Goal: Task Accomplishment & Management: Manage account settings

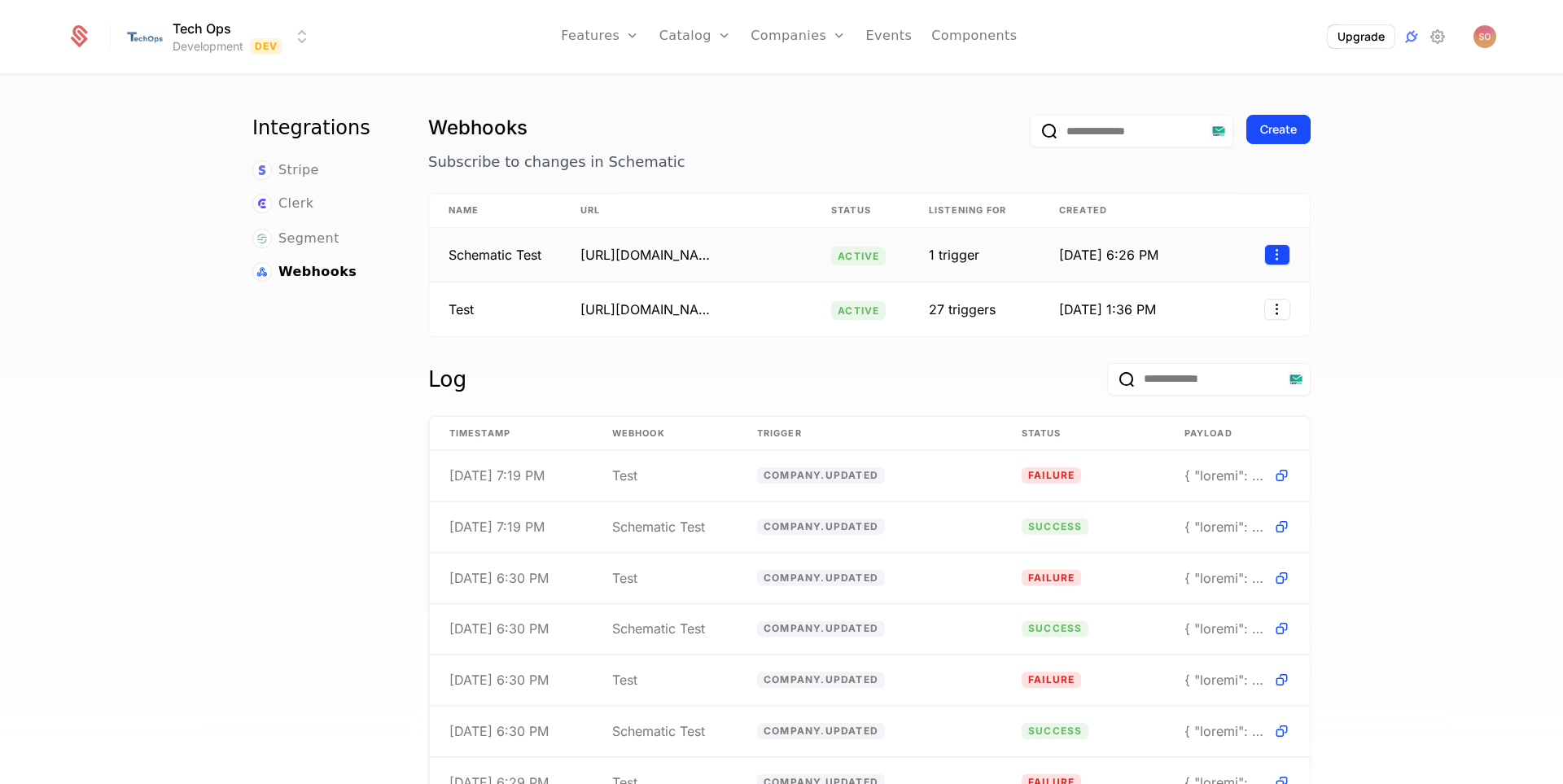
click at [1273, 249] on html "Tech Ops Development Dev Features Features Flags Catalog Plans Add Ons Configur…" at bounding box center [782, 392] width 1563 height 784
click at [1211, 334] on div "Edit" at bounding box center [1203, 332] width 124 height 23
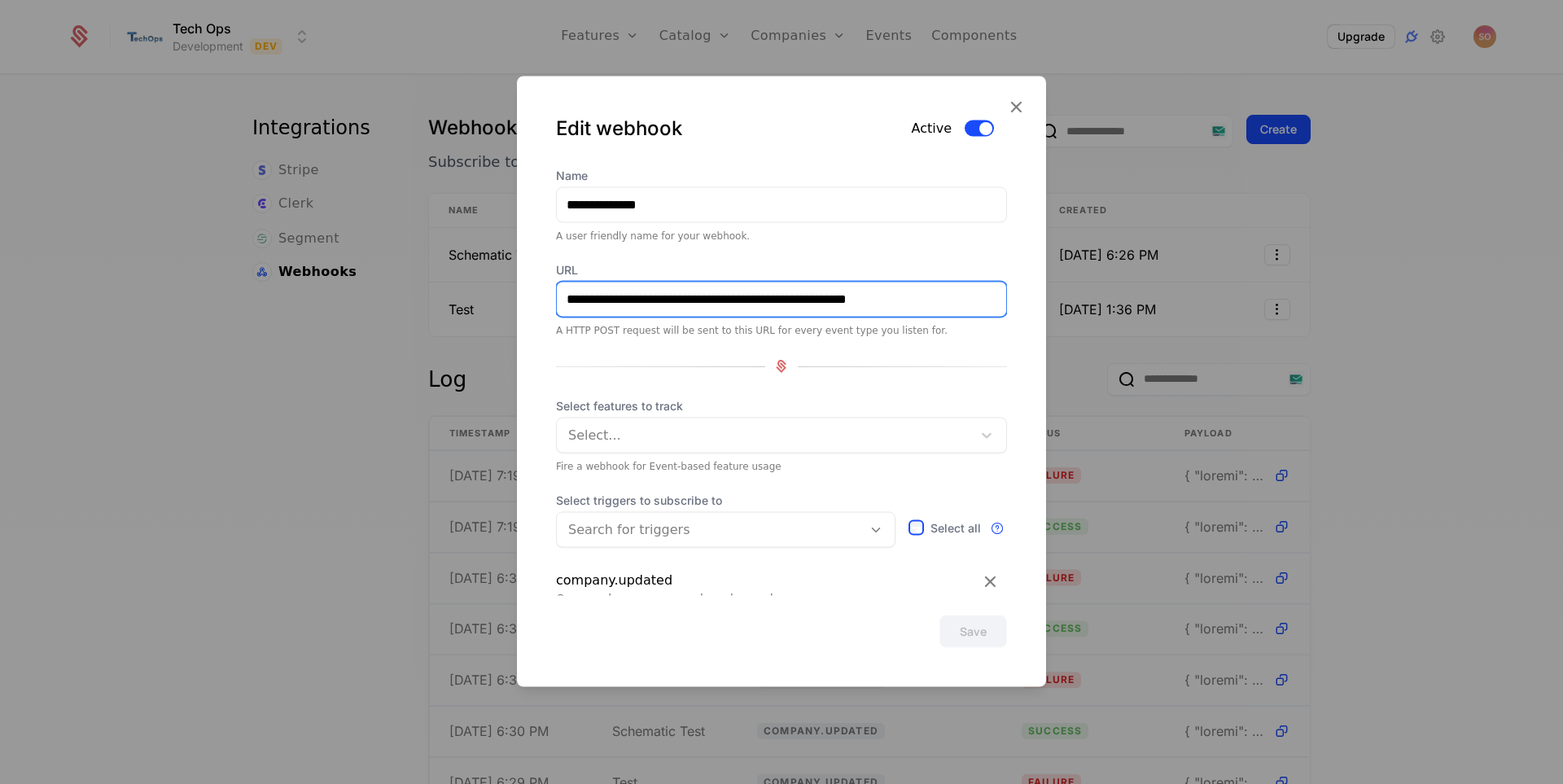
click at [753, 300] on input "**********" at bounding box center [782, 299] width 450 height 34
paste input "**********"
type input "**********"
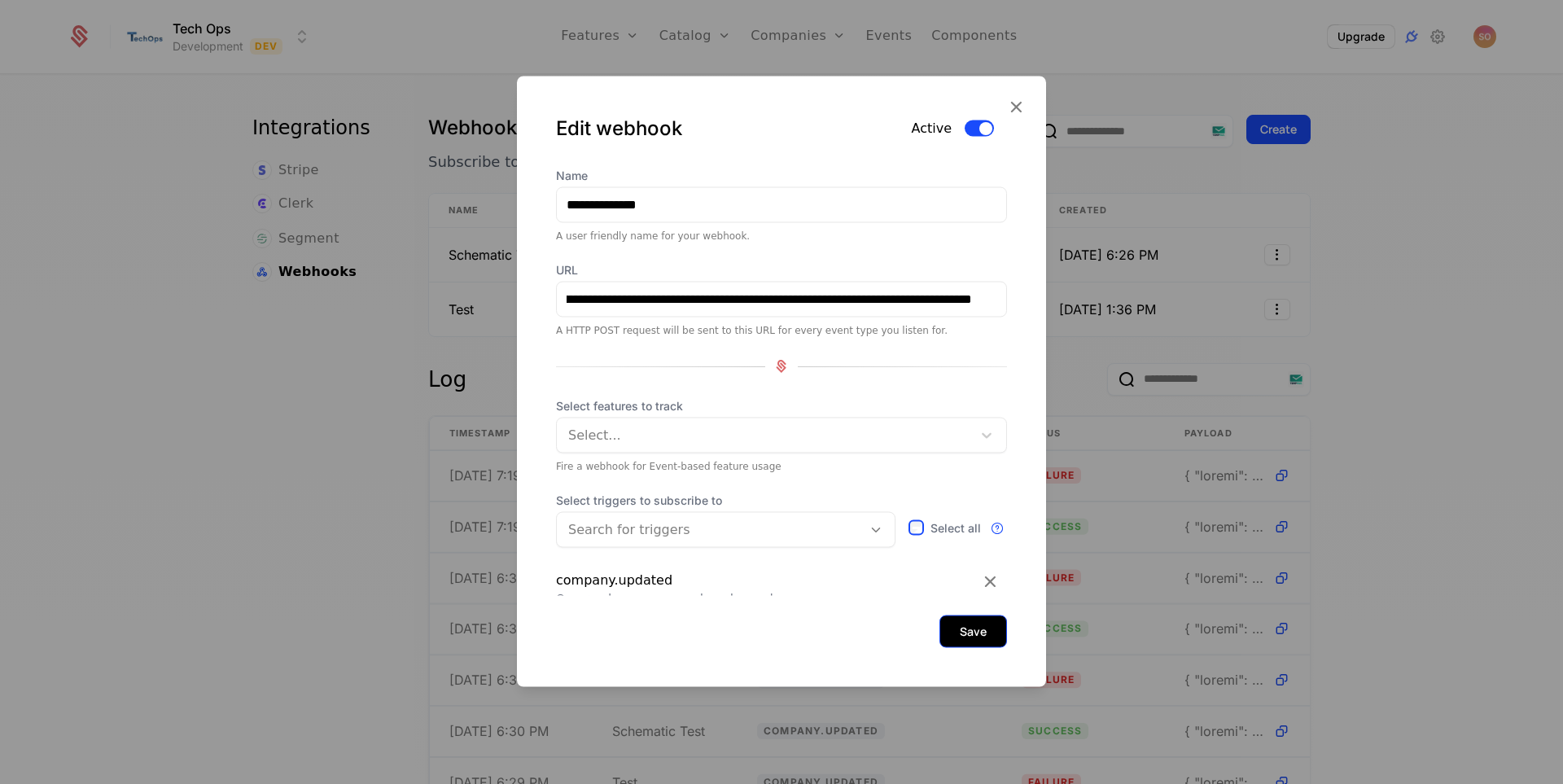
scroll to position [0, 0]
click at [964, 639] on button "Save" at bounding box center [974, 631] width 68 height 32
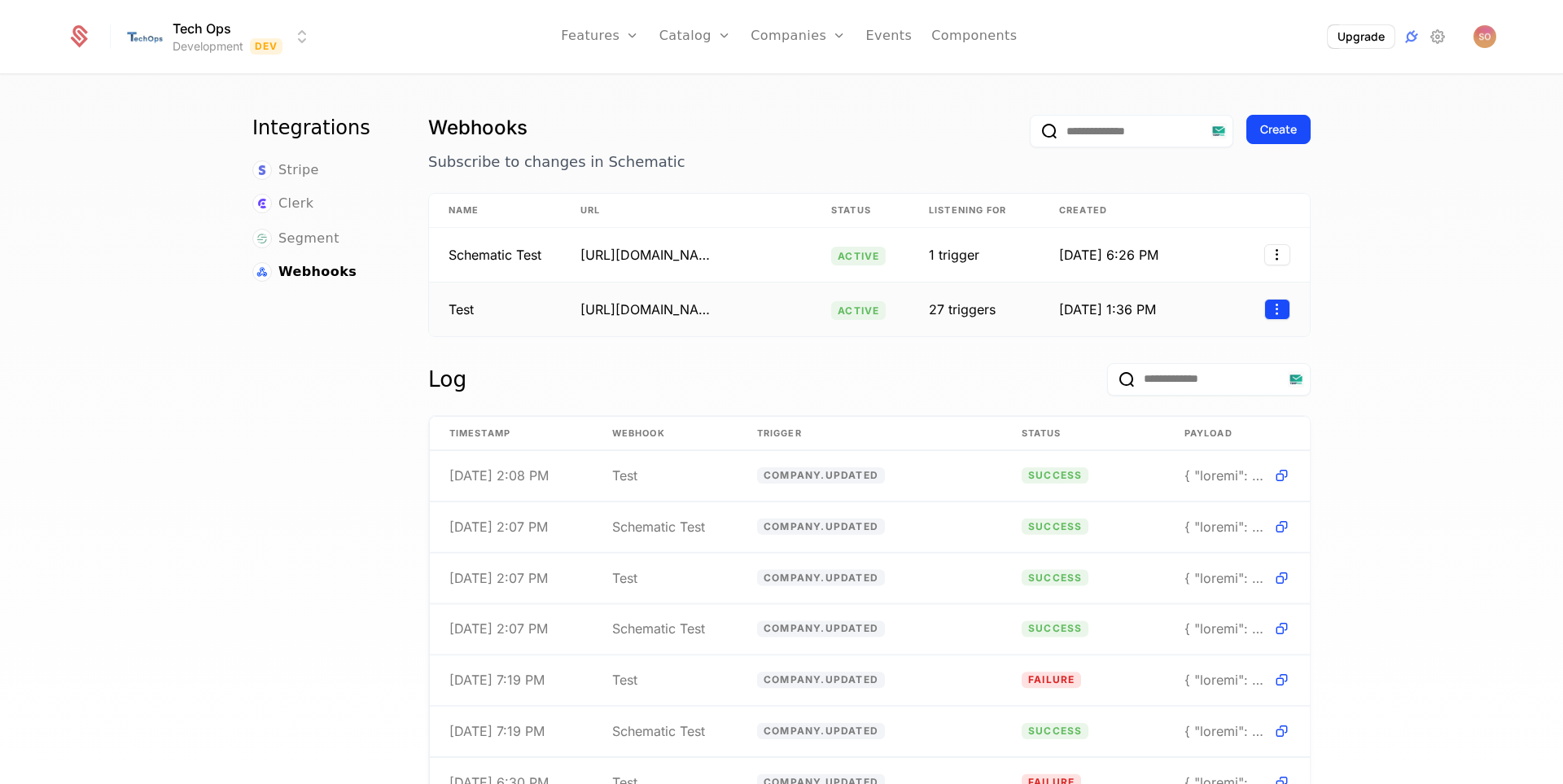
click at [1265, 312] on html "Tech Ops Development Dev Features Features Flags Catalog Plans Add Ons Configur…" at bounding box center [782, 392] width 1563 height 784
click at [958, 483] on html "Tech Ops Development Dev Features Features Flags Catalog Plans Add Ons Configur…" at bounding box center [782, 392] width 1563 height 784
click at [1124, 477] on td "success" at bounding box center [1084, 477] width 163 height 51
click at [1007, 455] on td "success" at bounding box center [1084, 477] width 163 height 51
click at [1273, 473] on icon at bounding box center [1282, 476] width 17 height 17
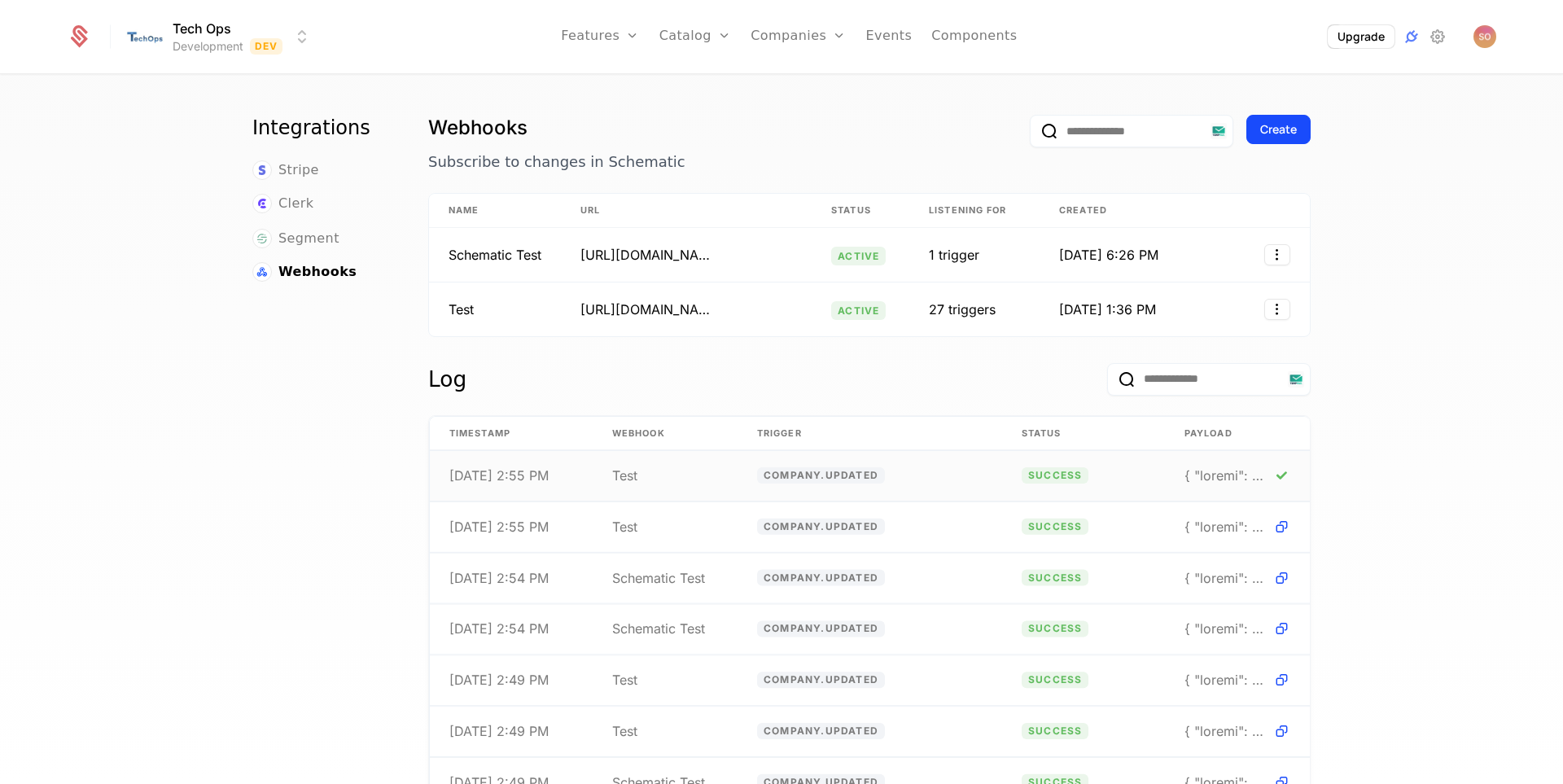
drag, startPoint x: 646, startPoint y: 475, endPoint x: 553, endPoint y: 460, distance: 94.2
click at [638, 475] on td "Test" at bounding box center [665, 477] width 145 height 51
click at [518, 455] on td "8/18/25, 2:55 PM" at bounding box center [511, 477] width 163 height 51
drag, startPoint x: 964, startPoint y: 478, endPoint x: 1074, endPoint y: 475, distance: 110.0
click at [1069, 478] on tr "8/18/25, 2:55 PM Test company.updated success" at bounding box center [870, 477] width 881 height 52
